Goal: Task Accomplishment & Management: Manage account settings

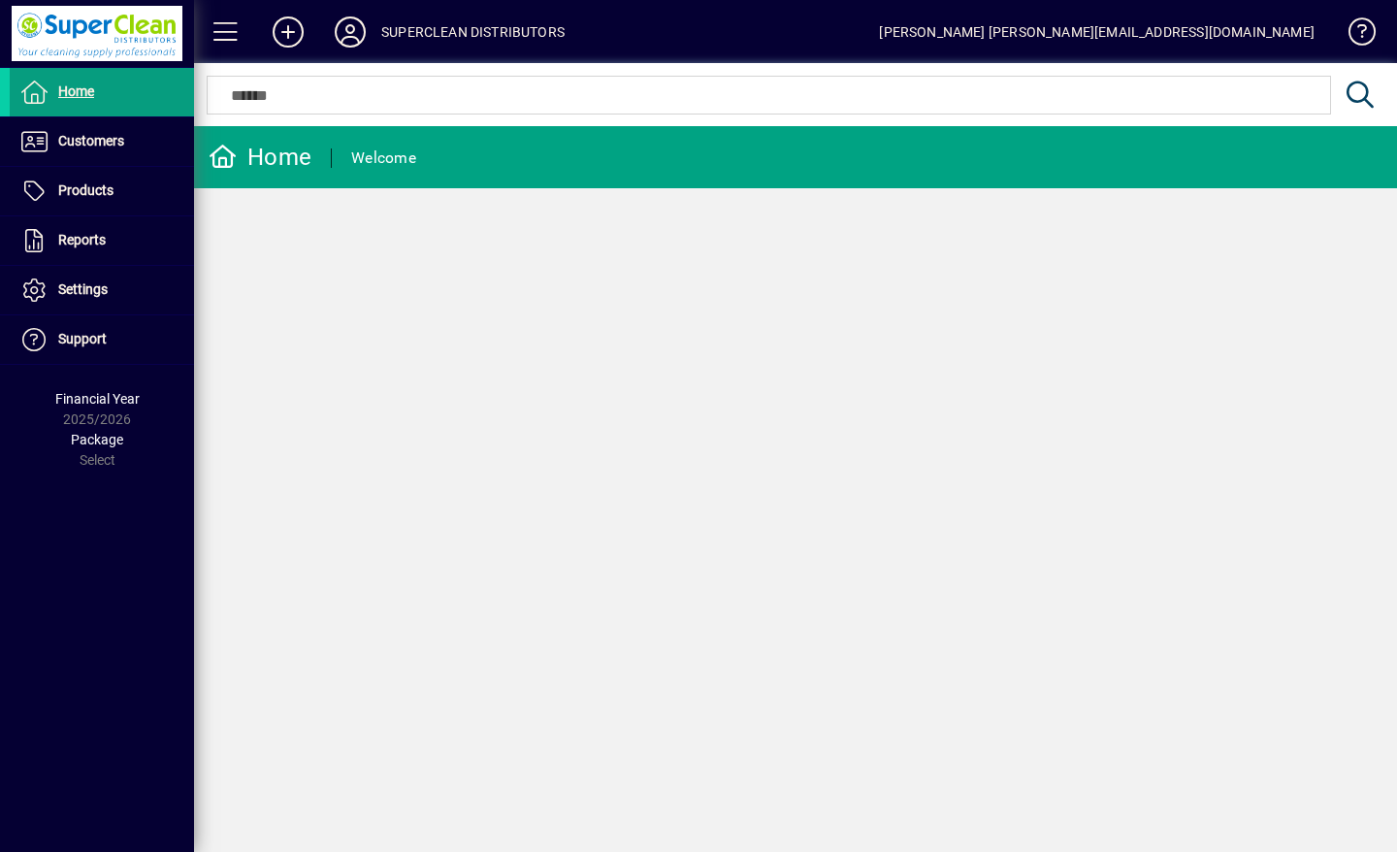
click at [132, 138] on span at bounding box center [102, 141] width 184 height 47
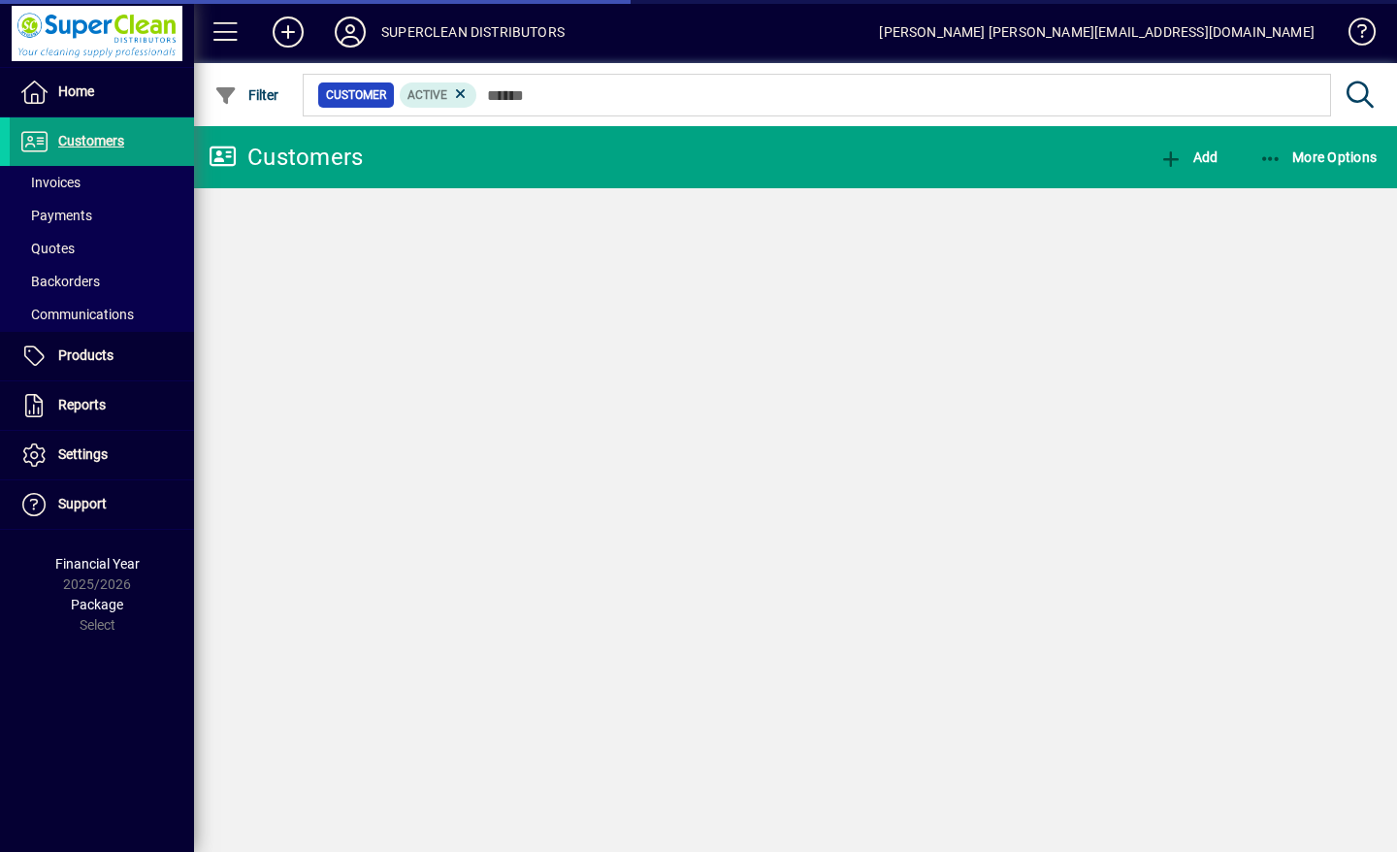
click at [72, 185] on span "Invoices" at bounding box center [49, 183] width 61 height 16
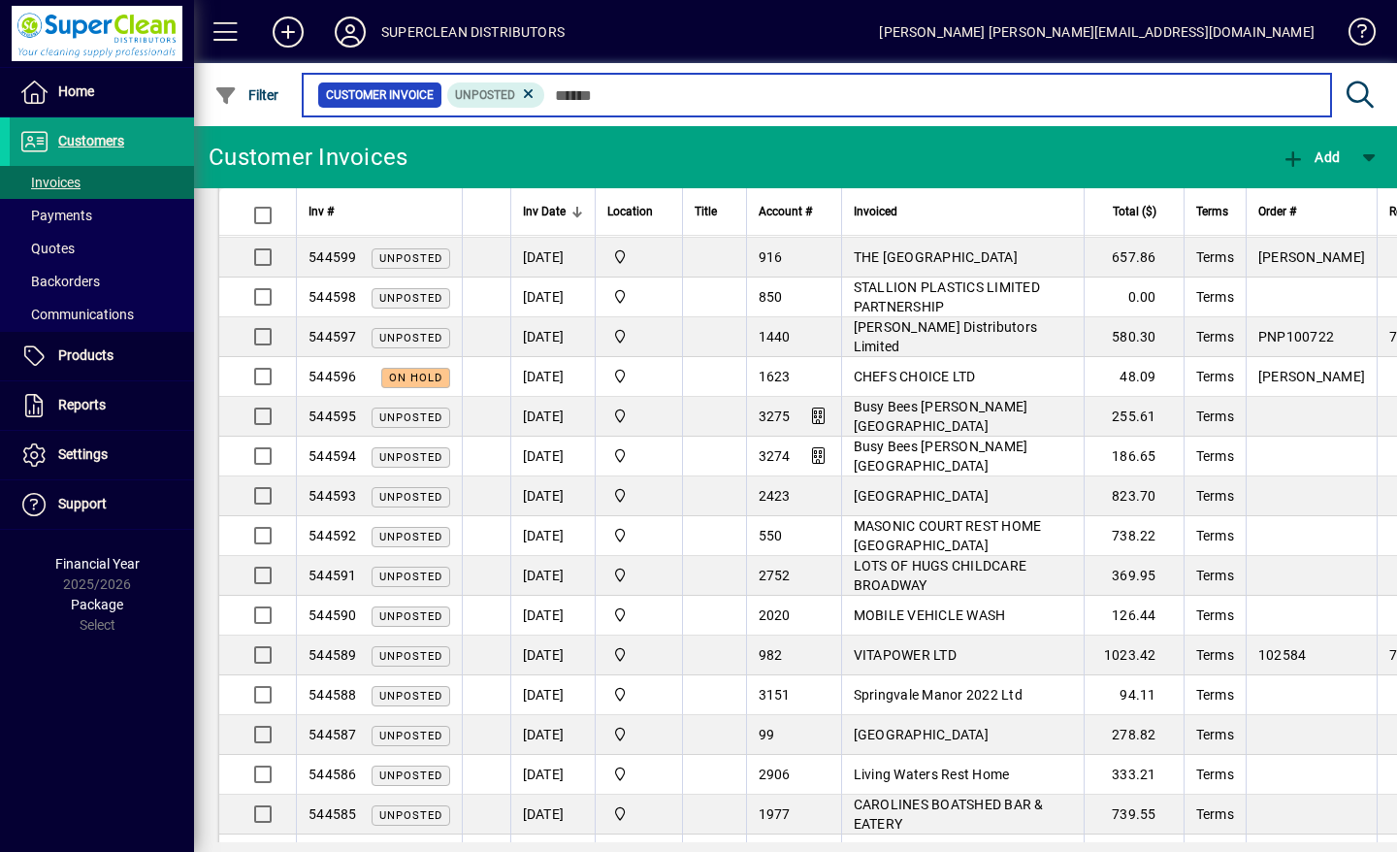
scroll to position [1656, 0]
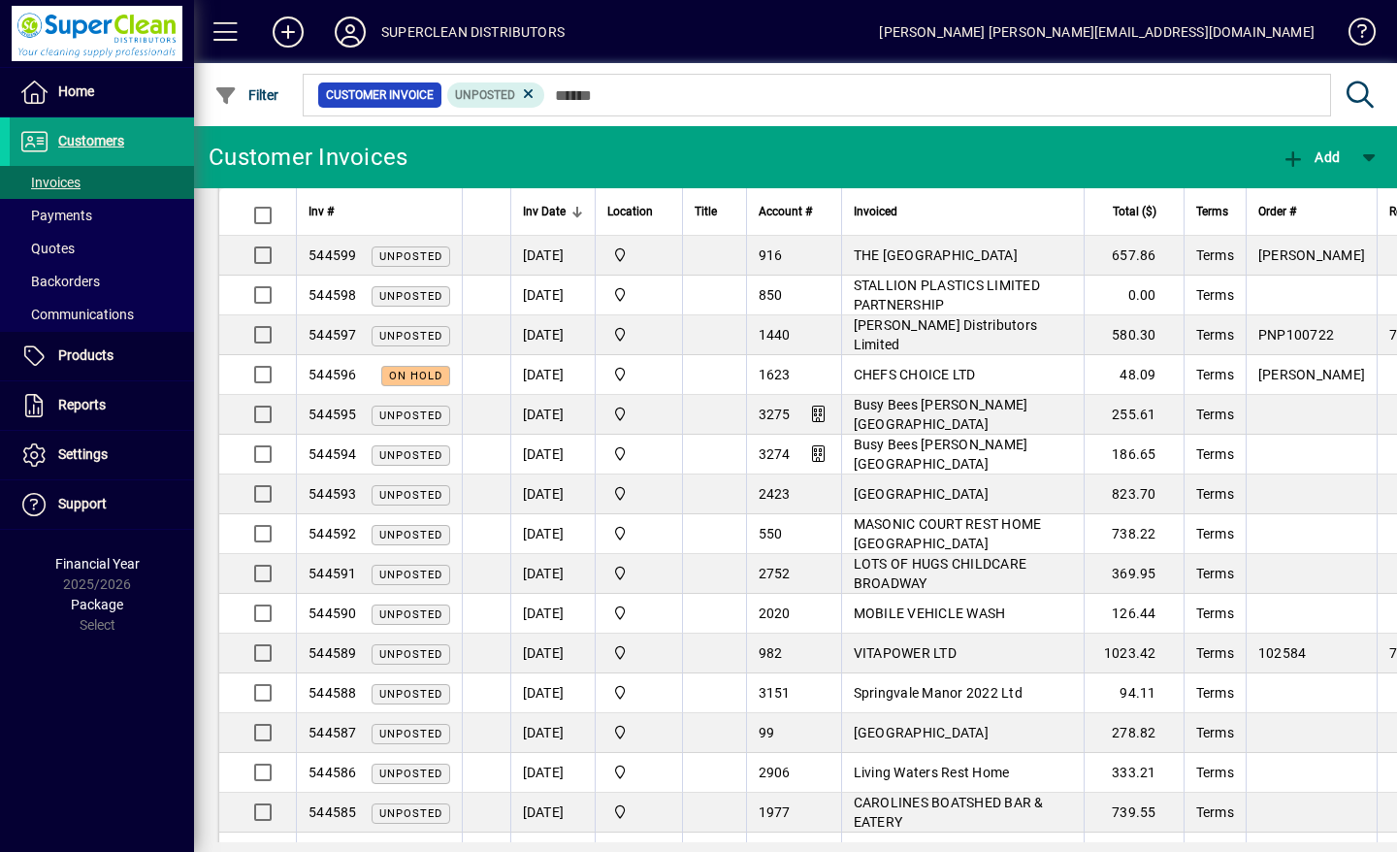
click at [328, 29] on span at bounding box center [350, 32] width 62 height 47
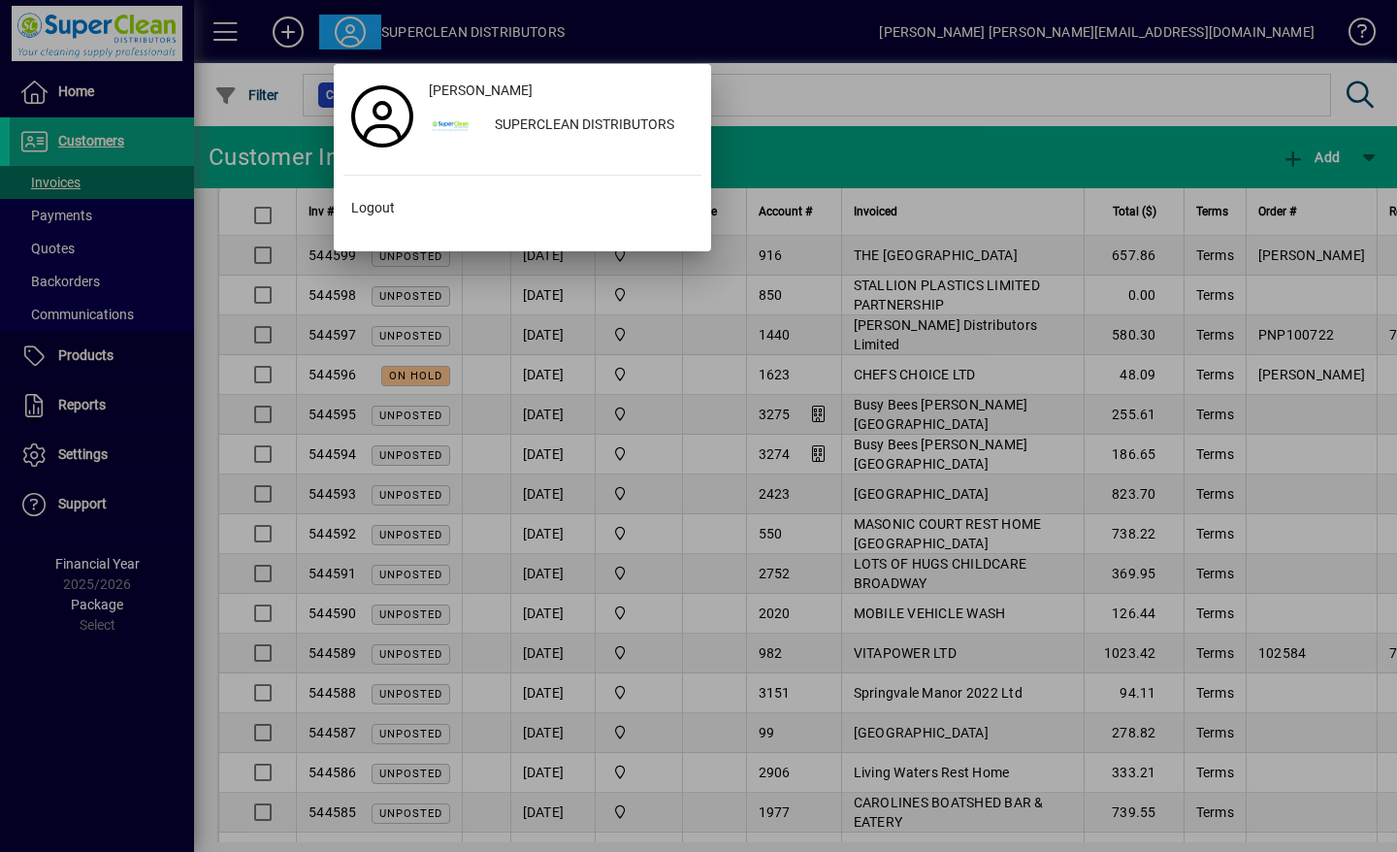
click at [373, 215] on span "Logout" at bounding box center [373, 208] width 44 height 20
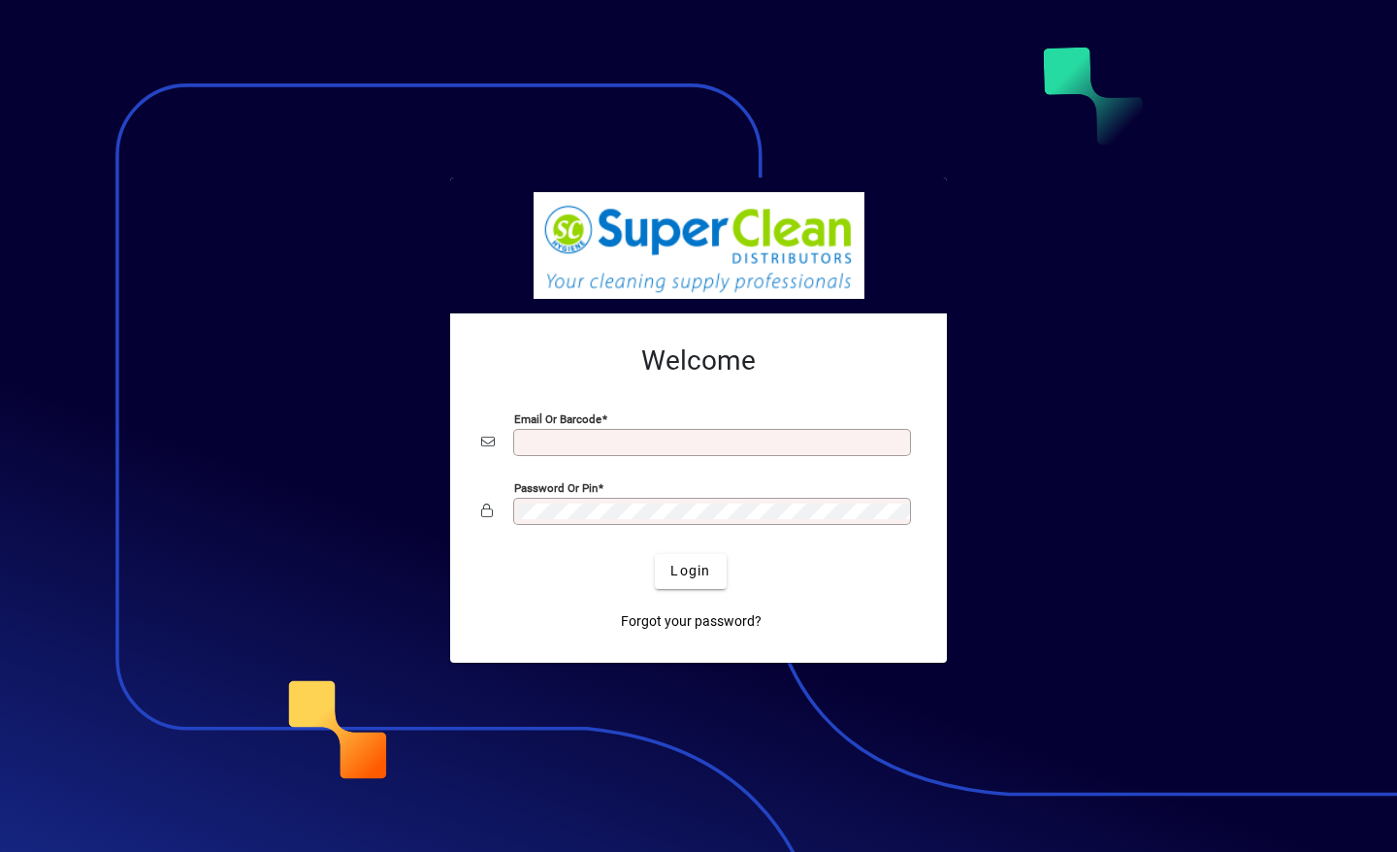
type input "**********"
click at [0, 802] on div at bounding box center [698, 426] width 1397 height 852
